Goal: Task Accomplishment & Management: Manage account settings

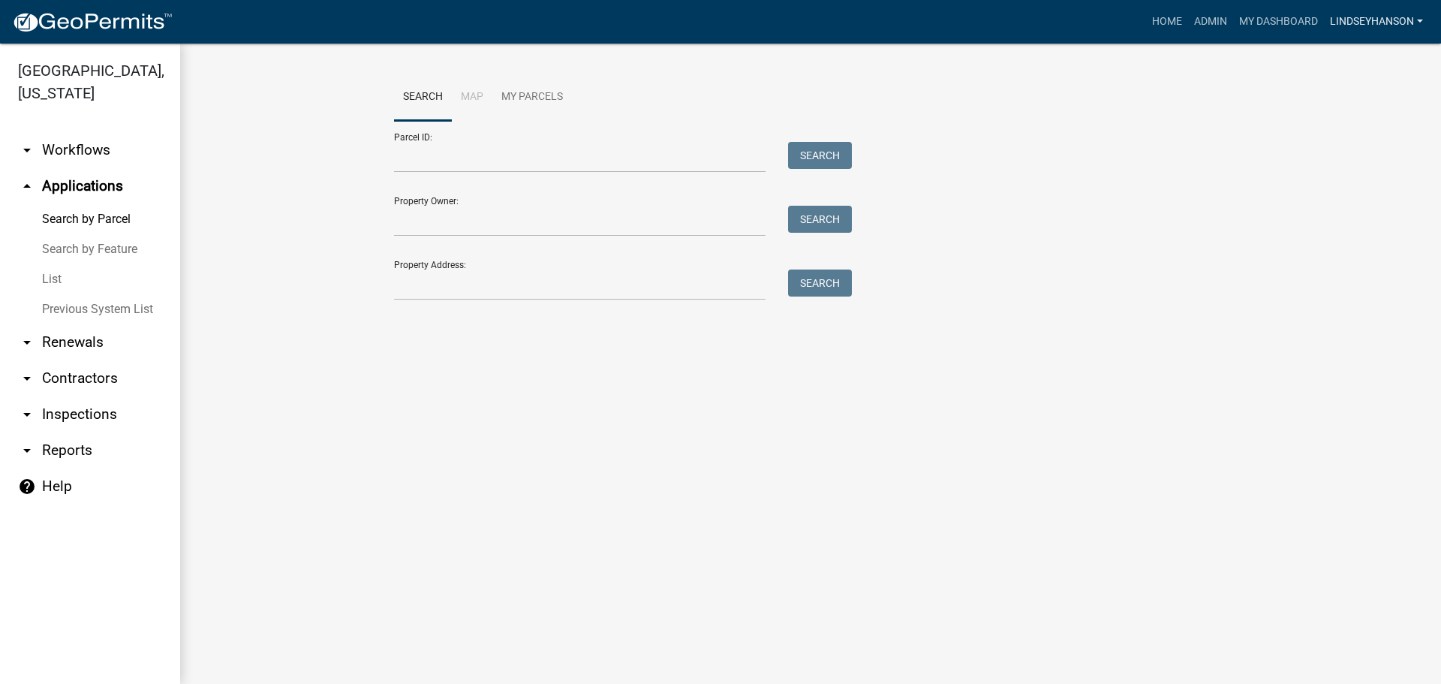
click at [1361, 26] on link "Lindseyhanson" at bounding box center [1376, 22] width 105 height 29
click at [1348, 150] on link "Logout" at bounding box center [1369, 146] width 120 height 36
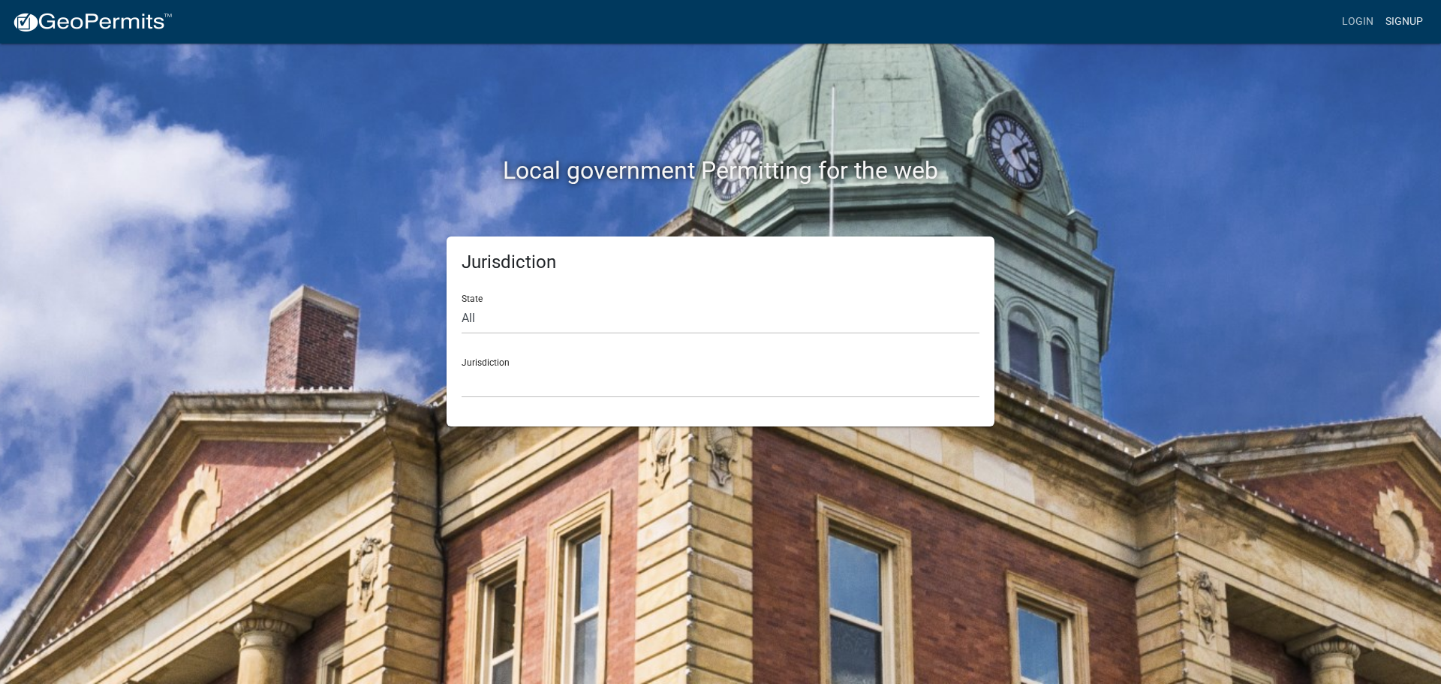
click at [1409, 24] on link "Signup" at bounding box center [1405, 22] width 50 height 29
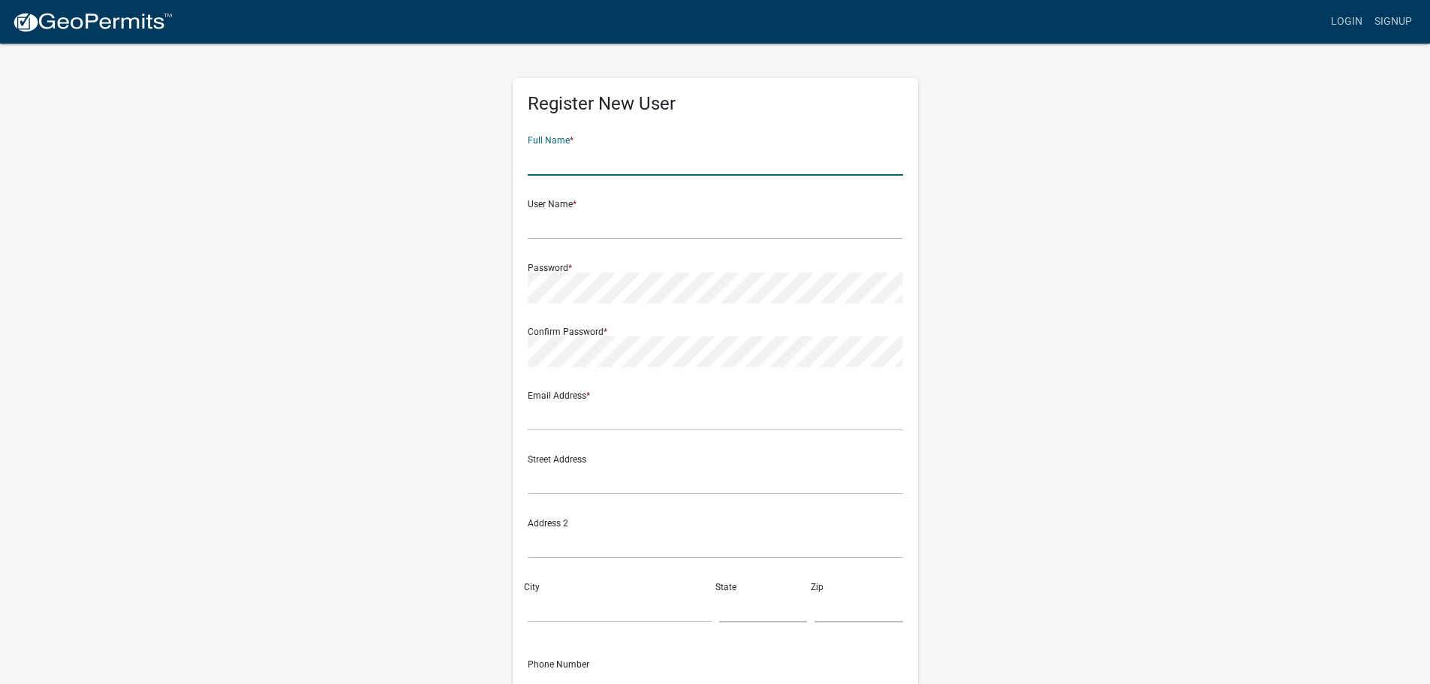
click at [562, 155] on input "text" at bounding box center [715, 160] width 375 height 31
click at [1405, 21] on link "Signup" at bounding box center [1393, 22] width 50 height 29
click at [1335, 23] on link "Login" at bounding box center [1347, 22] width 44 height 29
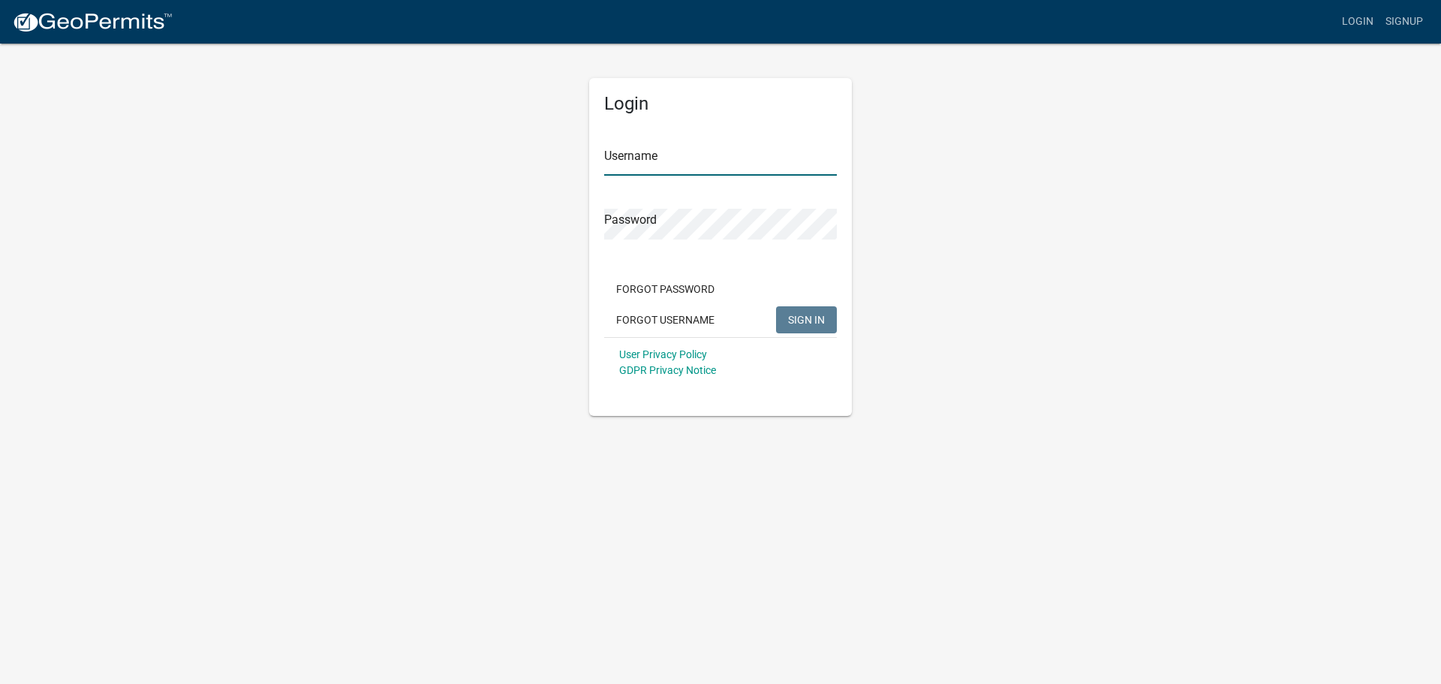
type input "Lindseyhanson"
click at [712, 157] on input "Lindseyhanson" at bounding box center [720, 160] width 233 height 31
